Goal: Information Seeking & Learning: Learn about a topic

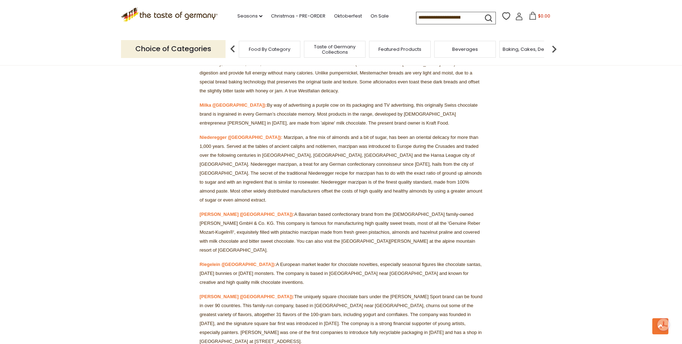
scroll to position [5077, 0]
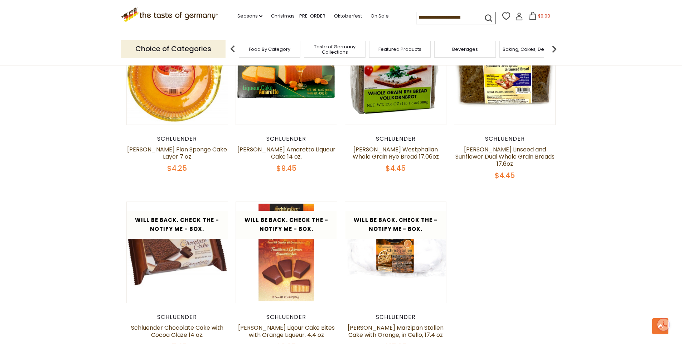
scroll to position [764, 0]
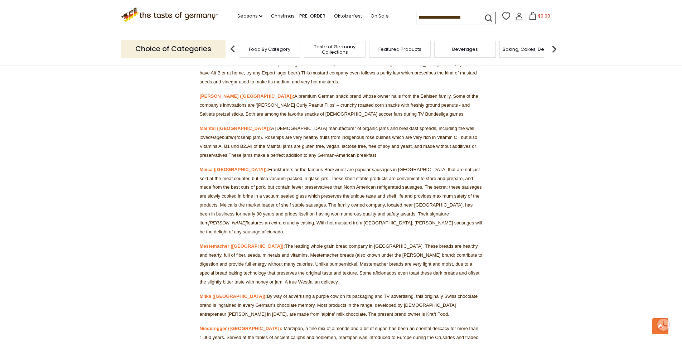
scroll to position [4886, 0]
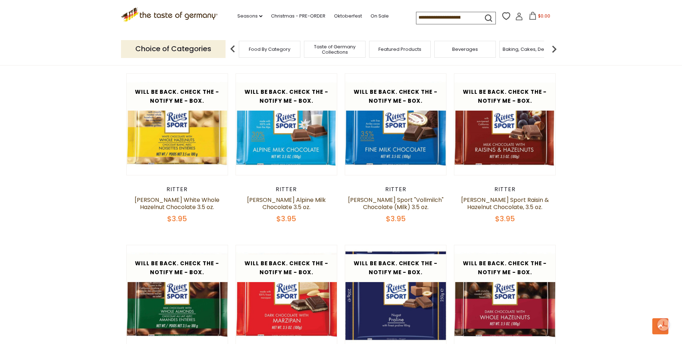
scroll to position [859, 0]
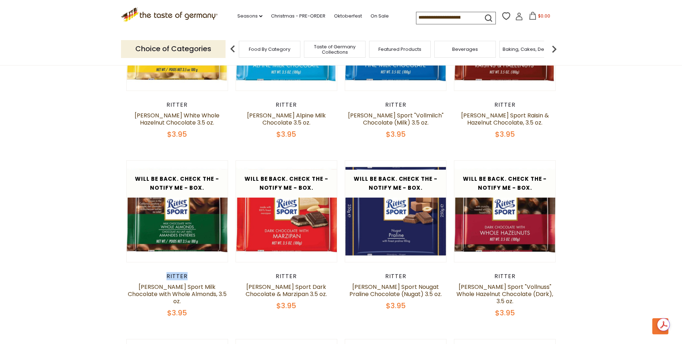
drag, startPoint x: 203, startPoint y: 247, endPoint x: 158, endPoint y: 245, distance: 44.8
click at [158, 273] on div "Ritter" at bounding box center [177, 276] width 102 height 7
copy div "Ritter"
click at [70, 73] on section "**********" at bounding box center [341, 80] width 682 height 1748
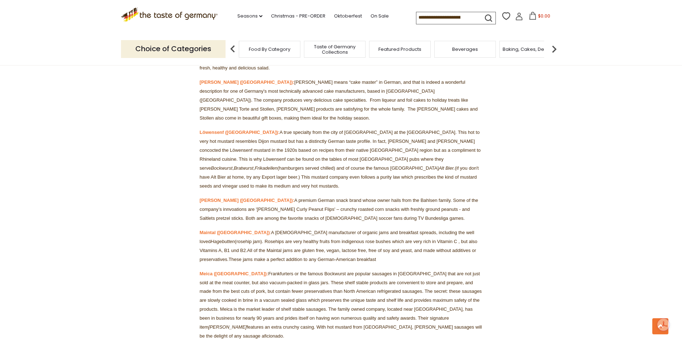
scroll to position [4886, 0]
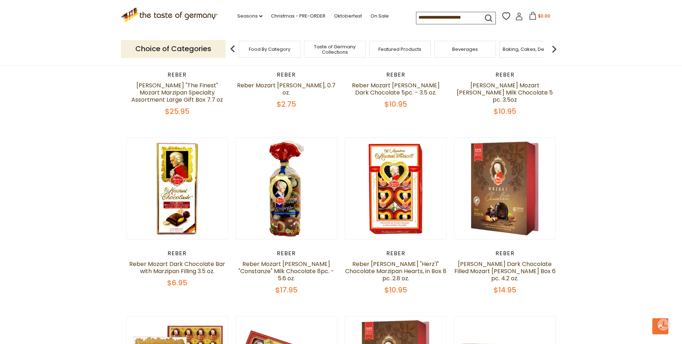
scroll to position [668, 0]
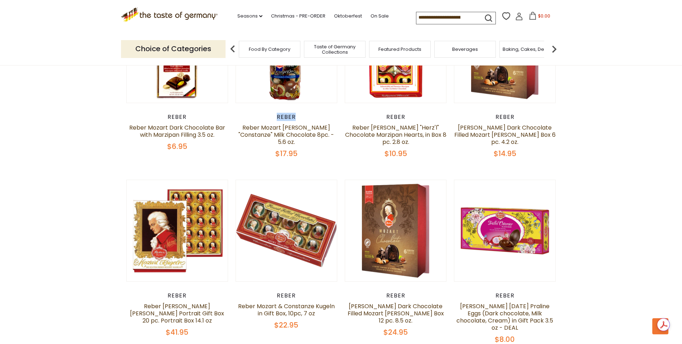
drag, startPoint x: 301, startPoint y: 106, endPoint x: 272, endPoint y: 107, distance: 28.3
click at [272, 113] on div "Reber" at bounding box center [287, 116] width 102 height 7
copy div "Reber"
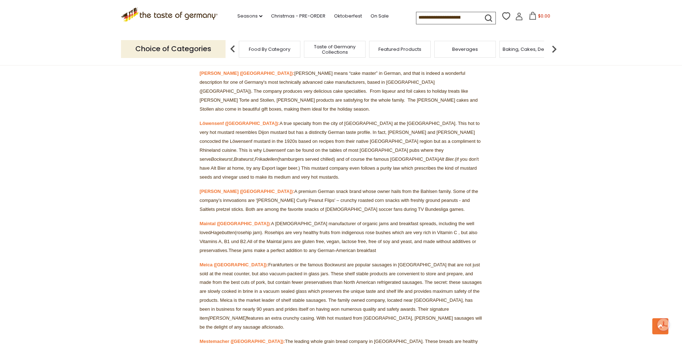
scroll to position [4790, 0]
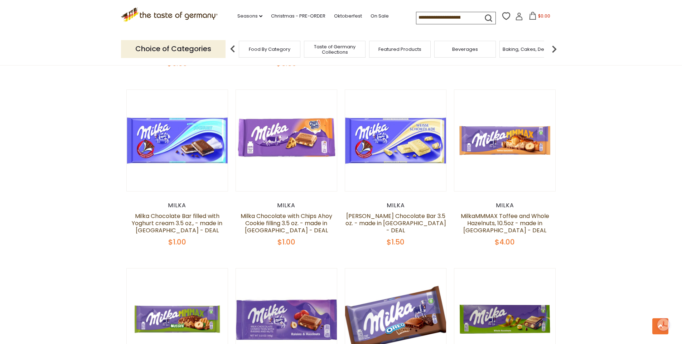
scroll to position [96, 0]
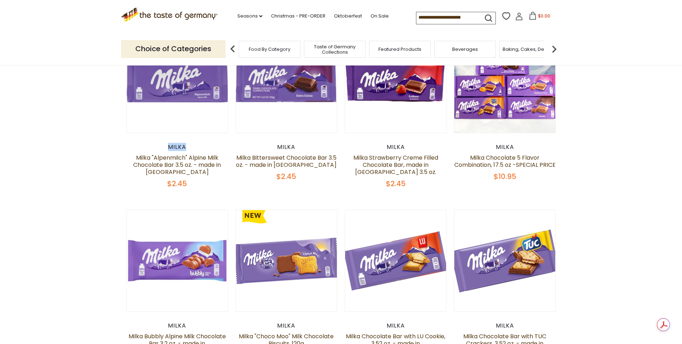
drag, startPoint x: 189, startPoint y: 147, endPoint x: 165, endPoint y: 147, distance: 23.6
click at [165, 147] on div "Milka" at bounding box center [177, 147] width 102 height 7
copy div "Milka"
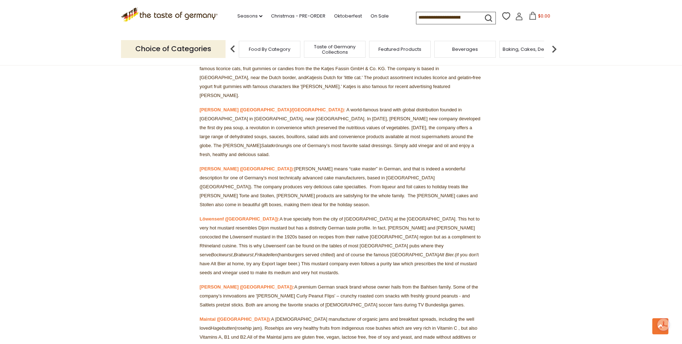
scroll to position [4695, 0]
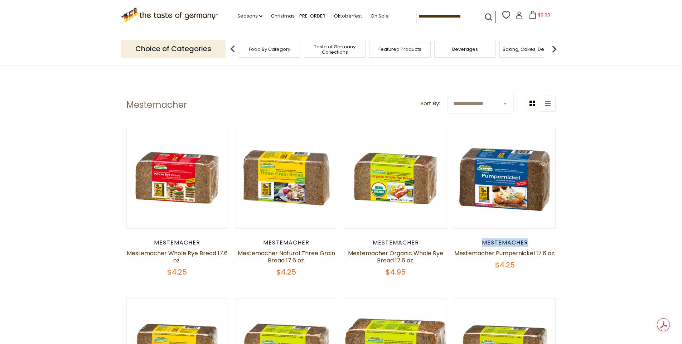
drag, startPoint x: 536, startPoint y: 241, endPoint x: 511, endPoint y: 240, distance: 24.4
click at [475, 243] on div "Mestemacher" at bounding box center [505, 242] width 102 height 7
copy div "Mestemacher"
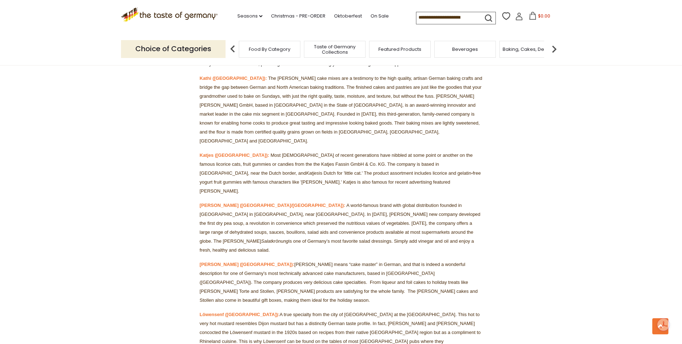
scroll to position [4599, 0]
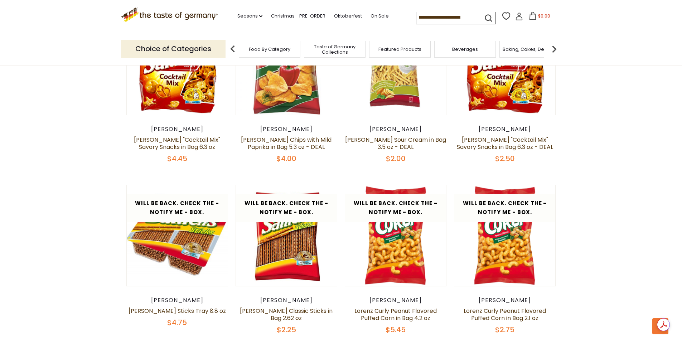
scroll to position [96, 0]
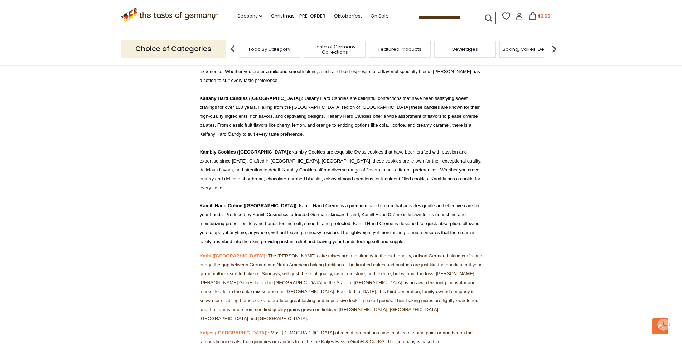
scroll to position [4504, 0]
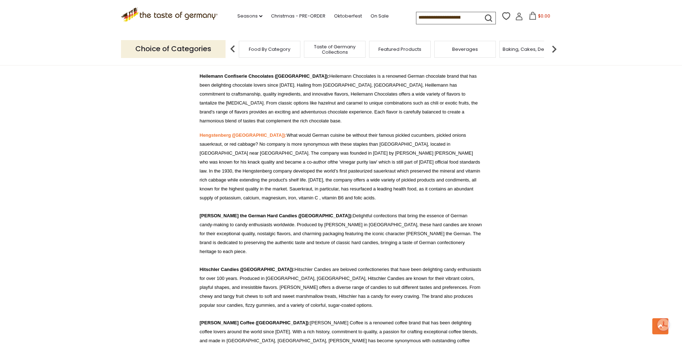
scroll to position [4217, 0]
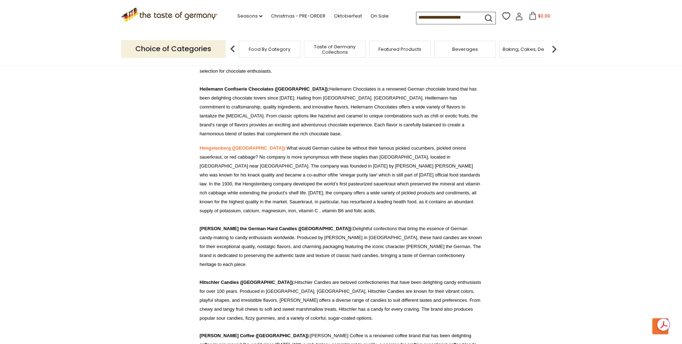
drag, startPoint x: 198, startPoint y: 150, endPoint x: 237, endPoint y: 154, distance: 39.2
copy strong "Kambly Cookies"
